Goal: Transaction & Acquisition: Obtain resource

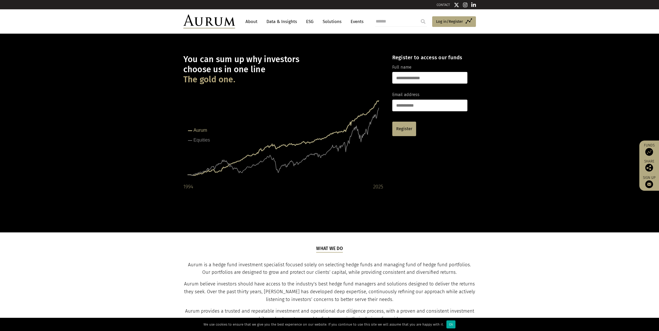
click at [288, 14] on nav "About Data & Insights ESG Solutions Events" at bounding box center [303, 21] width 136 height 14
click at [282, 21] on link "Data & Insights" at bounding box center [282, 22] width 36 height 10
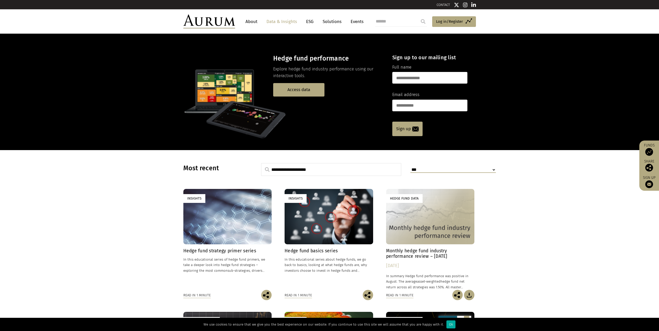
click at [435, 82] on input "text" at bounding box center [429, 78] width 75 height 12
click at [371, 100] on p at bounding box center [283, 104] width 200 height 72
drag, startPoint x: 461, startPoint y: 21, endPoint x: 456, endPoint y: 21, distance: 5.4
click at [461, 21] on span "Log in/Register" at bounding box center [449, 21] width 27 height 6
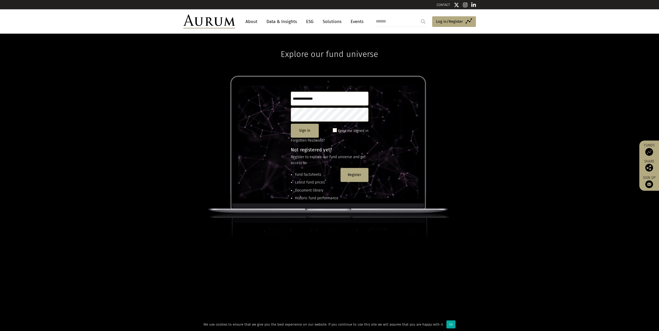
click at [311, 101] on input "text" at bounding box center [330, 99] width 78 height 14
type input "**********"
click at [311, 101] on input "**********" at bounding box center [330, 99] width 78 height 14
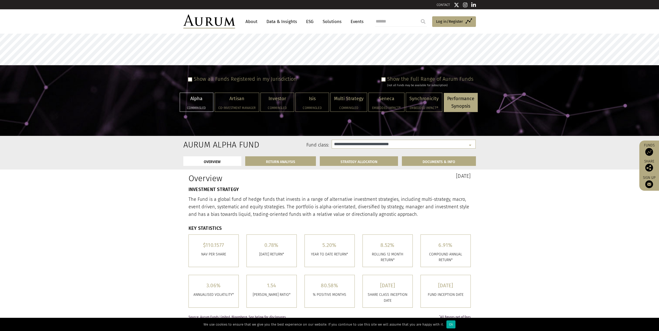
select select "**********"
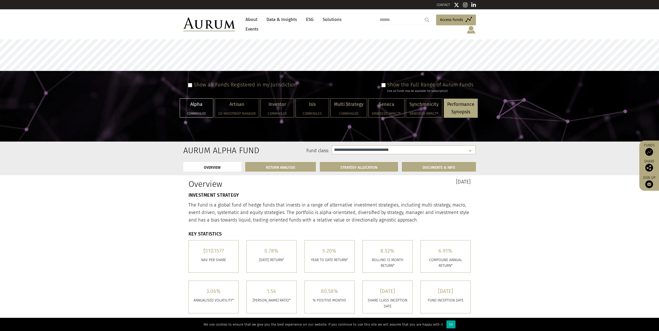
scroll to position [26, 0]
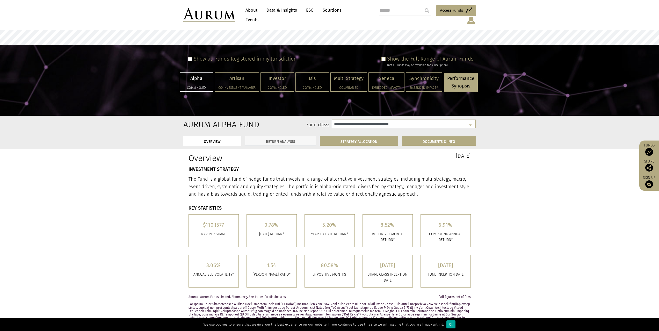
click at [302, 139] on link "RETURN ANALYSIS" at bounding box center [280, 141] width 71 height 10
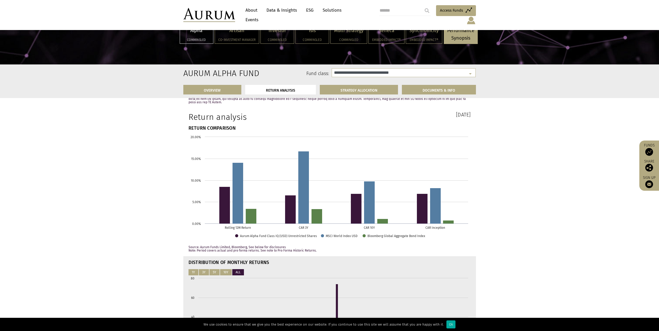
scroll to position [690, 0]
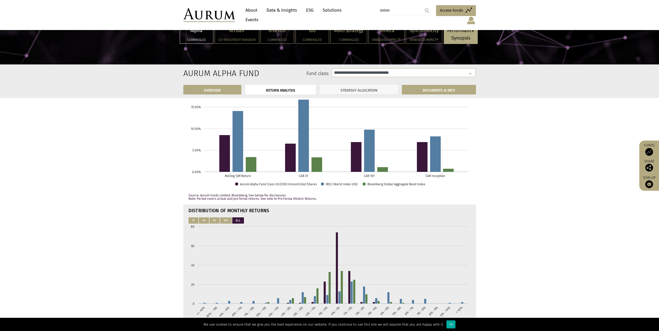
click at [372, 90] on link "STRATEGY ALLOCATION" at bounding box center [359, 90] width 78 height 10
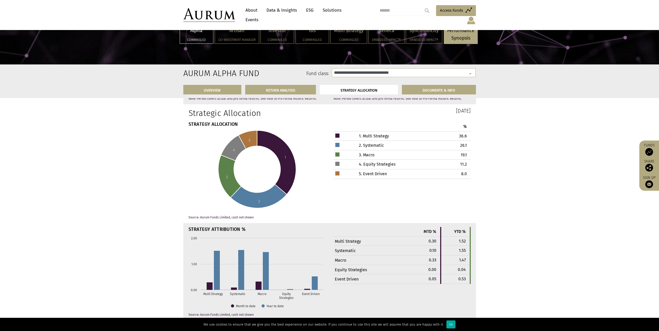
click at [225, 170] on icon at bounding box center [229, 176] width 23 height 42
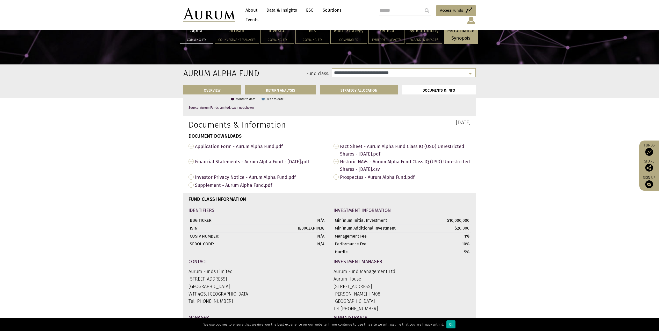
scroll to position [1774, 0]
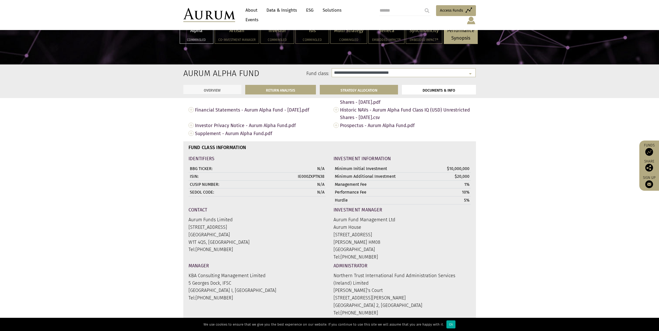
click at [219, 89] on link "OVERVIEW" at bounding box center [212, 90] width 58 height 10
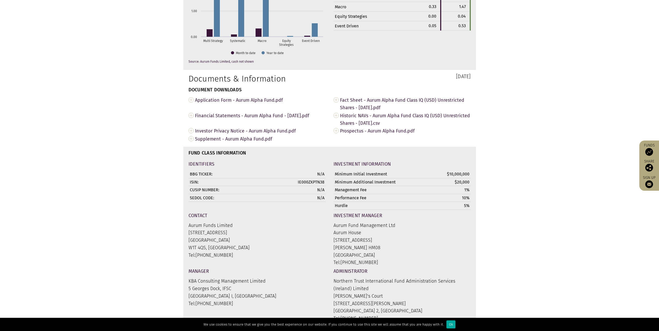
scroll to position [0, 0]
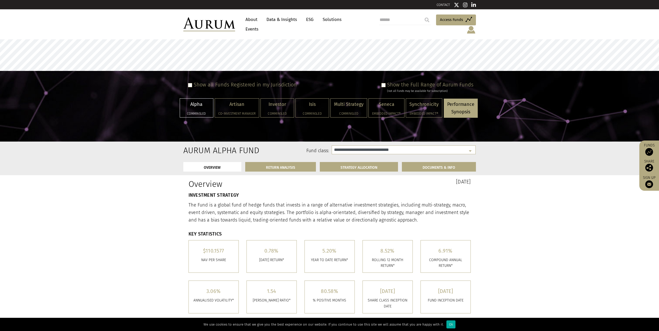
click at [457, 105] on p "Performance Synopsis" at bounding box center [460, 108] width 27 height 15
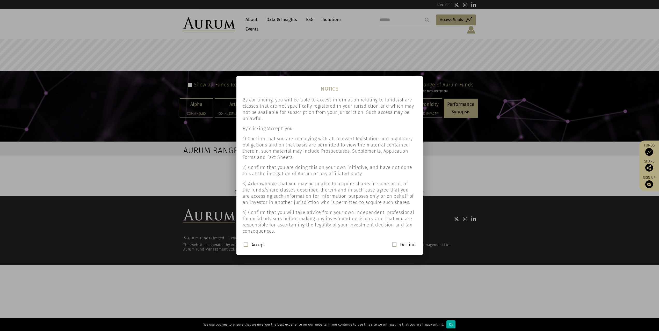
click at [458, 86] on div at bounding box center [329, 165] width 659 height 331
click at [243, 244] on div "Accept Decline" at bounding box center [329, 247] width 182 height 11
click at [245, 244] on span at bounding box center [246, 245] width 4 height 4
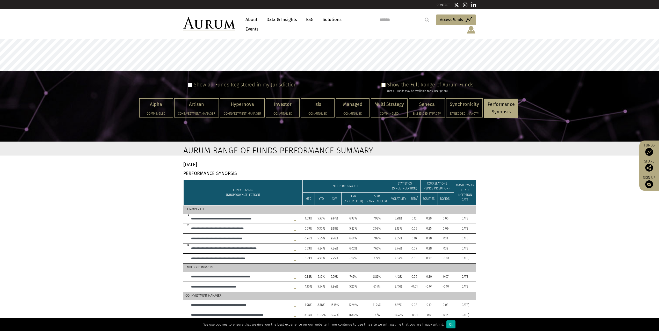
click at [288, 22] on link "Data & Insights" at bounding box center [282, 20] width 36 height 10
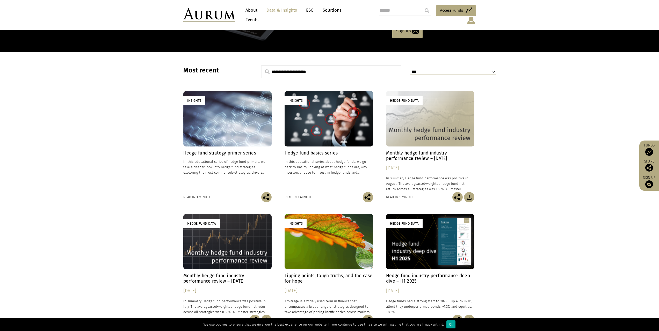
scroll to position [155, 0]
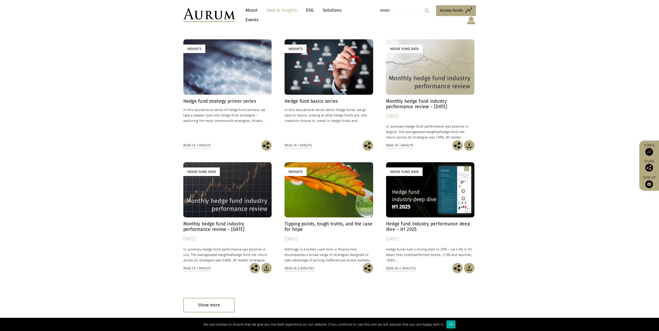
click at [397, 221] on h4 "Hedge fund industry performance deep dive – H1 2025" at bounding box center [430, 226] width 89 height 11
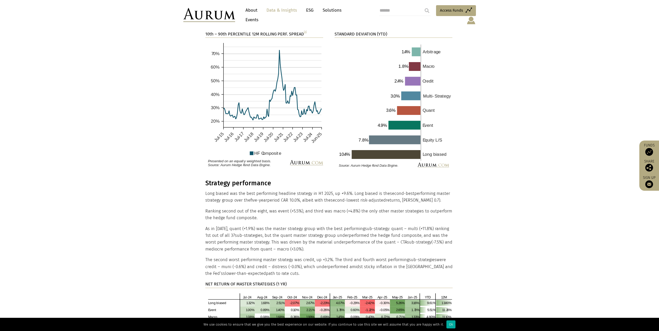
scroll to position [984, 0]
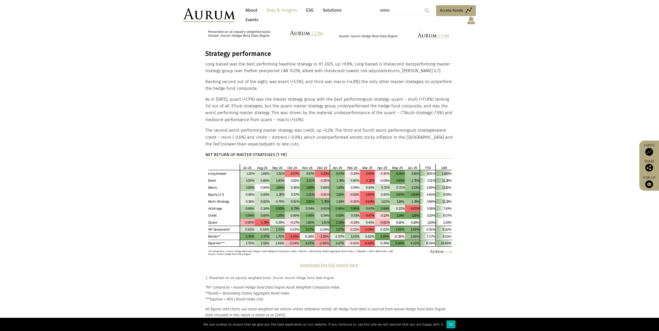
click at [331, 263] on strong "Download the full report here" at bounding box center [329, 265] width 58 height 5
